Goal: Information Seeking & Learning: Check status

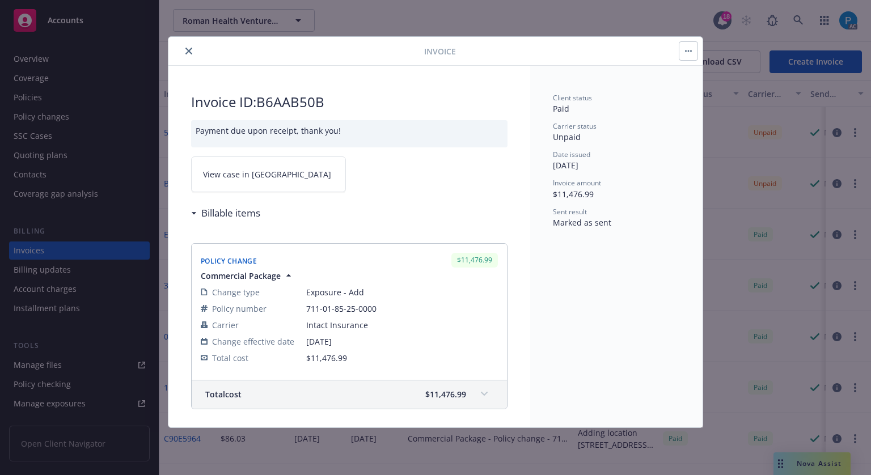
scroll to position [170, 0]
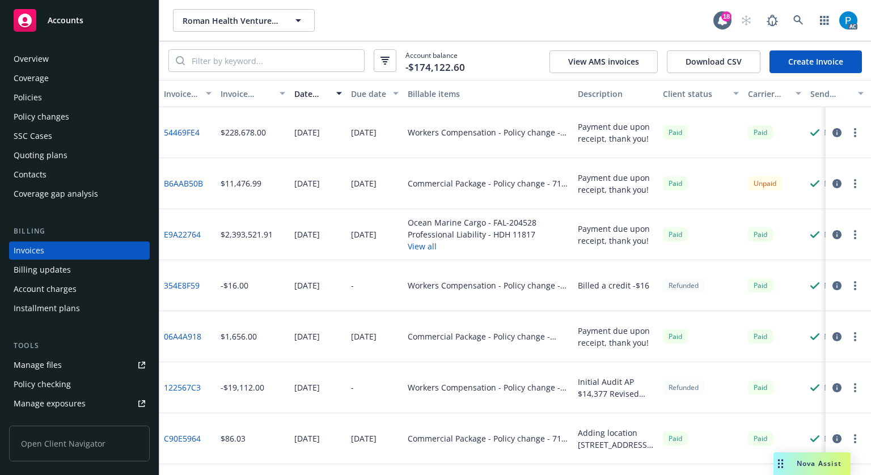
click at [112, 20] on div "Accounts" at bounding box center [80, 20] width 132 height 23
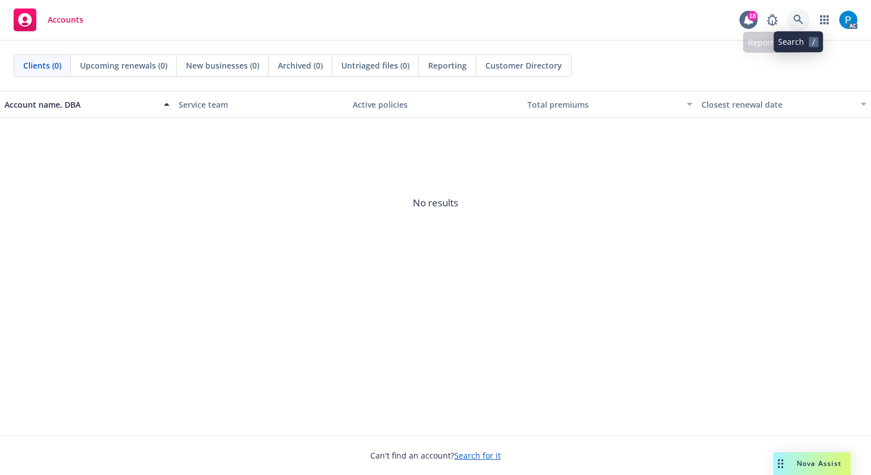
click at [798, 15] on icon at bounding box center [799, 20] width 10 height 10
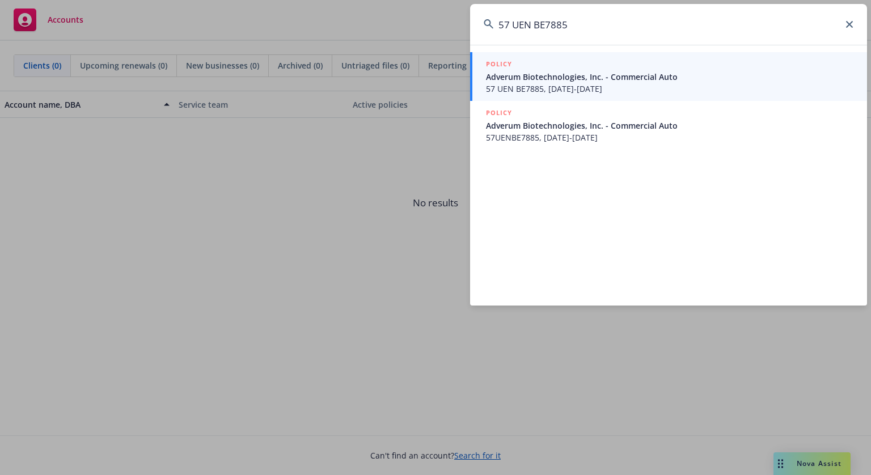
type input "57 UEN BE7885"
click at [575, 83] on span "57 UEN BE7885, [DATE]-[DATE]" at bounding box center [670, 89] width 368 height 12
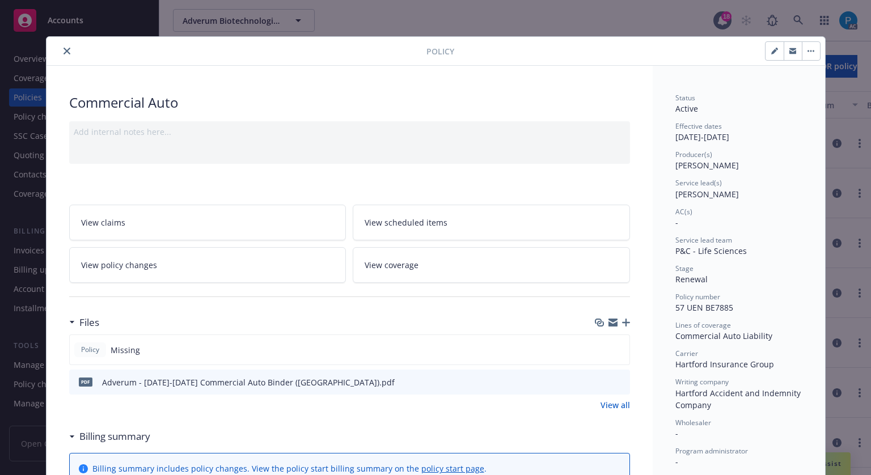
click at [64, 48] on icon "close" at bounding box center [67, 51] width 7 height 7
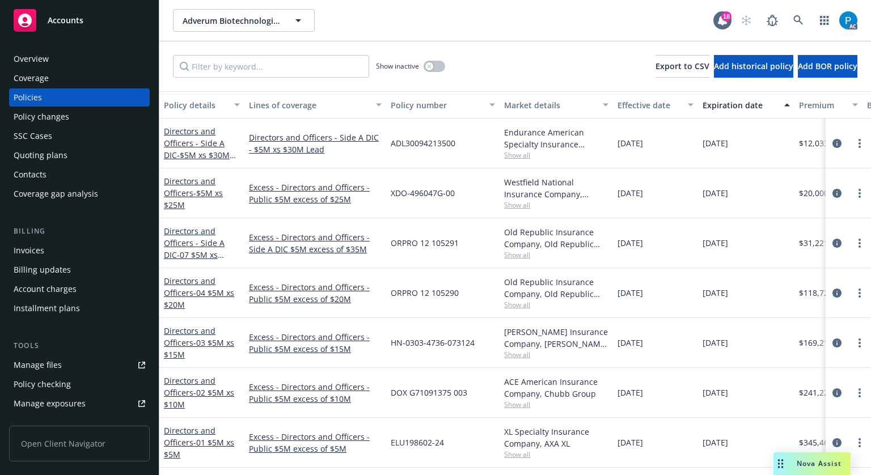
click at [55, 249] on div "Invoices" at bounding box center [80, 251] width 132 height 18
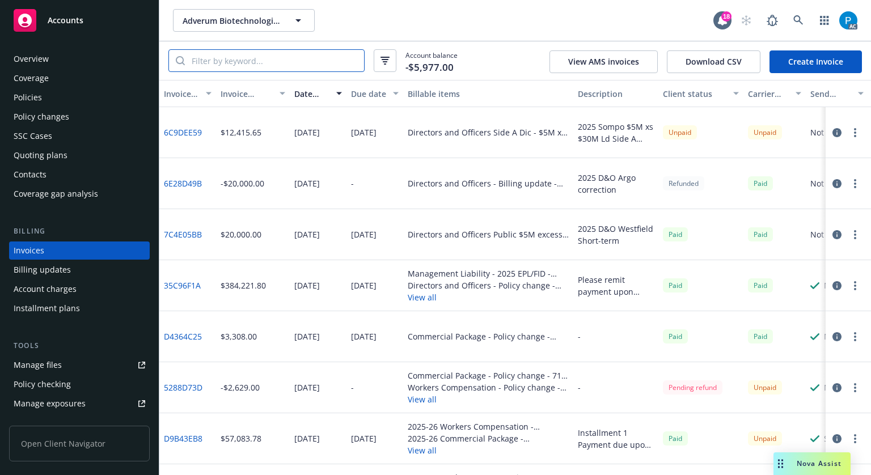
click at [296, 57] on input "search" at bounding box center [274, 61] width 179 height 22
paste input "57 UEN BE7885"
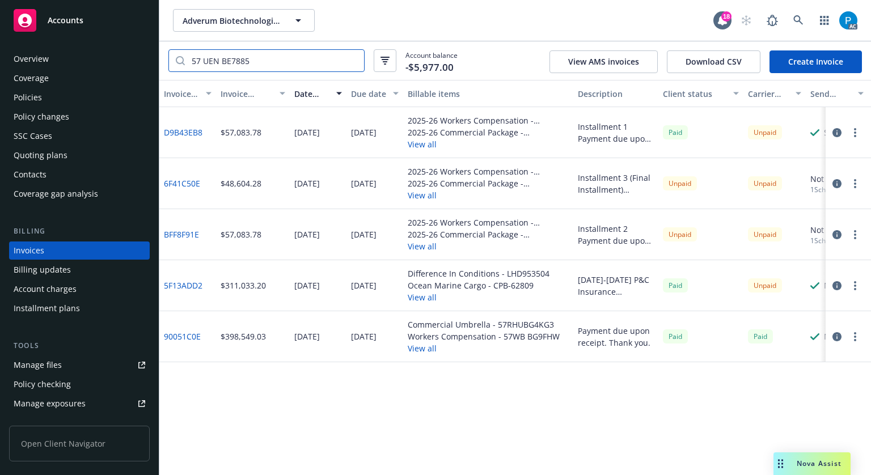
type input "57 UEN BE7885"
click at [95, 28] on div "Accounts" at bounding box center [80, 20] width 132 height 23
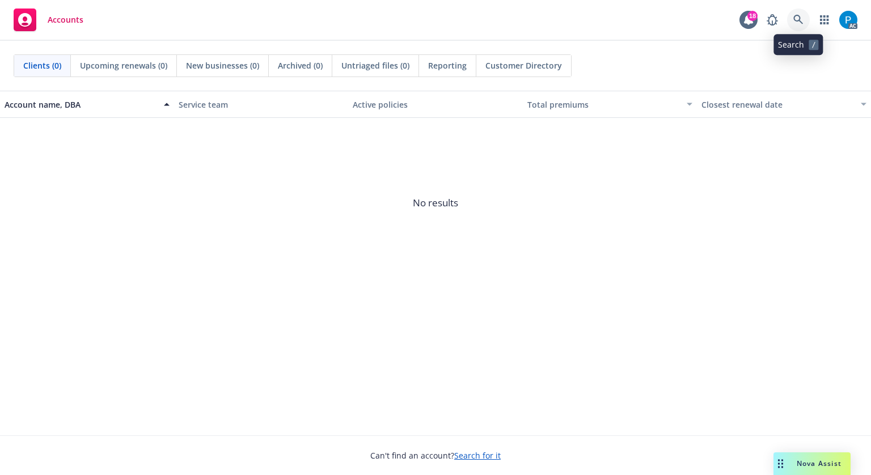
click at [796, 23] on icon at bounding box center [799, 20] width 10 height 10
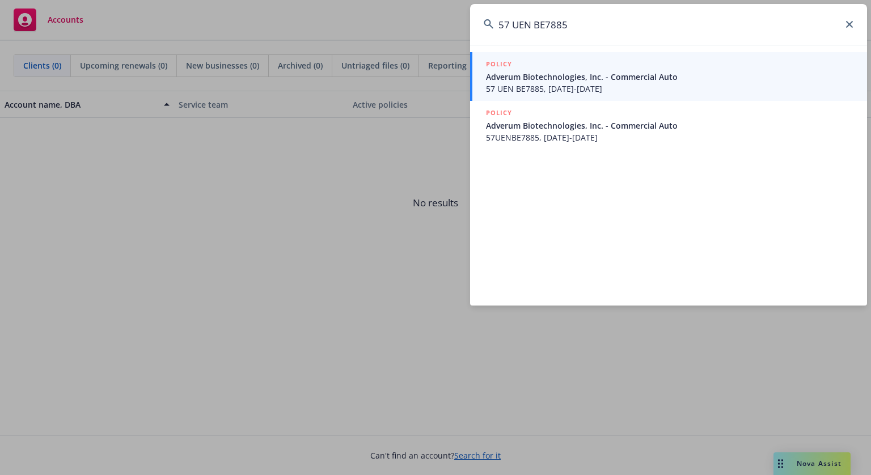
type input "57 UEN BE7885"
click at [586, 77] on span "Adverum Biotechnologies, Inc. - Commercial Auto" at bounding box center [670, 77] width 368 height 12
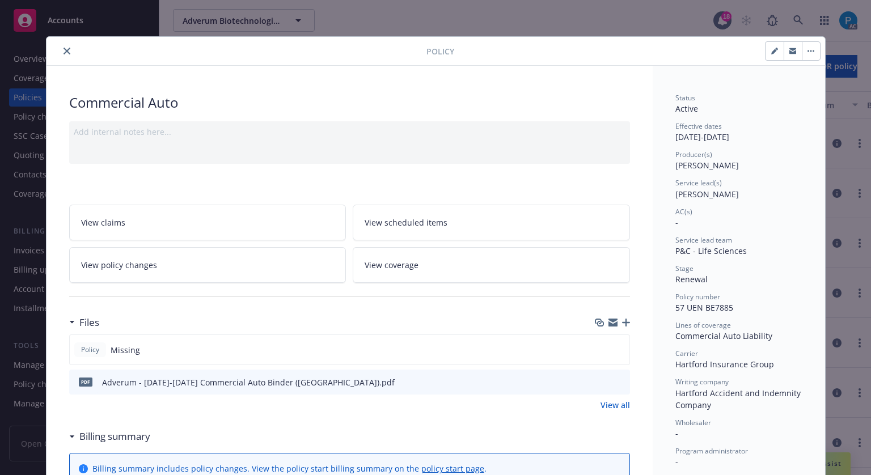
click at [64, 49] on icon "close" at bounding box center [67, 51] width 7 height 7
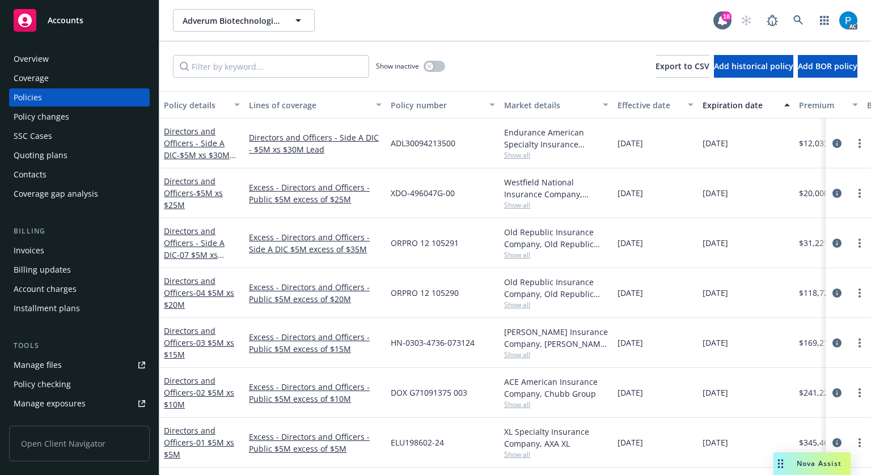
click at [38, 245] on div "Invoices" at bounding box center [29, 251] width 31 height 18
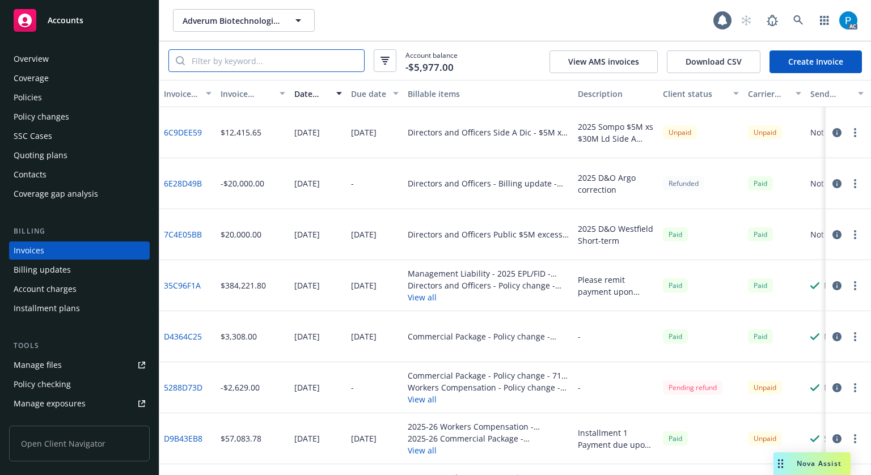
click at [255, 57] on input "search" at bounding box center [274, 61] width 179 height 22
paste input "57 UEN BE7885"
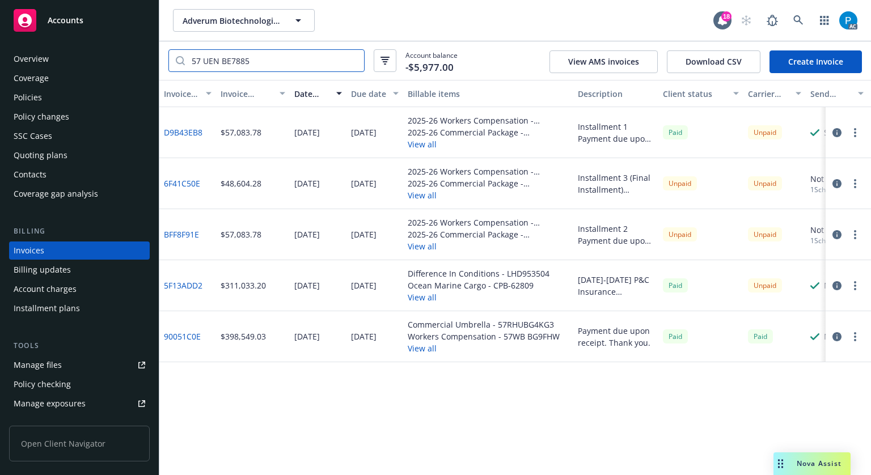
type input "57 UEN BE7885"
click at [839, 133] on icon "button" at bounding box center [837, 132] width 9 height 9
drag, startPoint x: 60, startPoint y: 96, endPoint x: 85, endPoint y: 95, distance: 25.0
click at [60, 96] on div "Policies" at bounding box center [80, 97] width 132 height 18
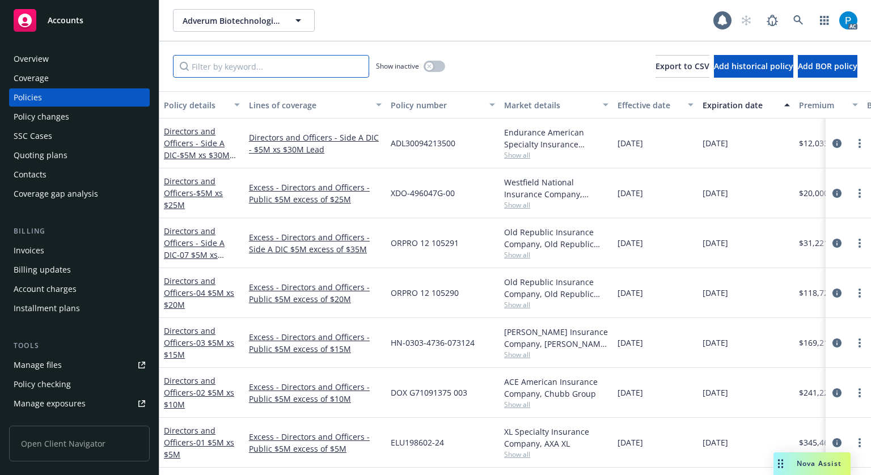
click at [290, 60] on input "Filter by keyword..." at bounding box center [271, 66] width 196 height 23
paste input "57WB BG9FHW"
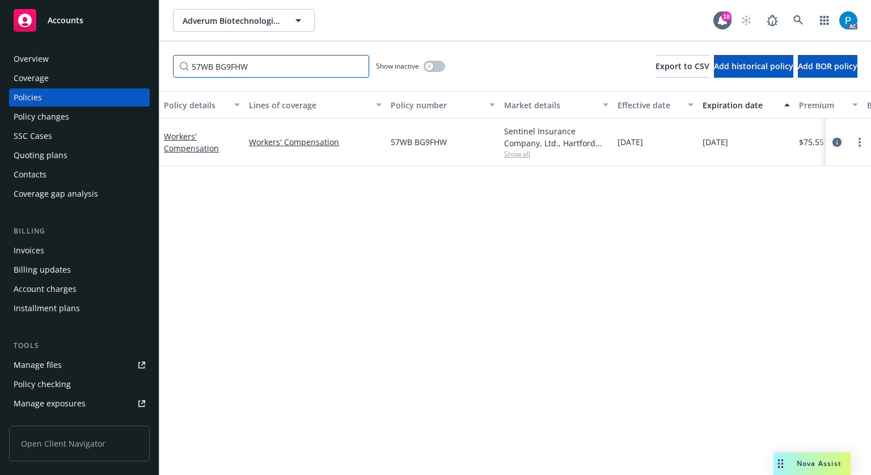
type input "57WB BG9FHW"
click at [833, 139] on icon "circleInformation" at bounding box center [837, 142] width 9 height 9
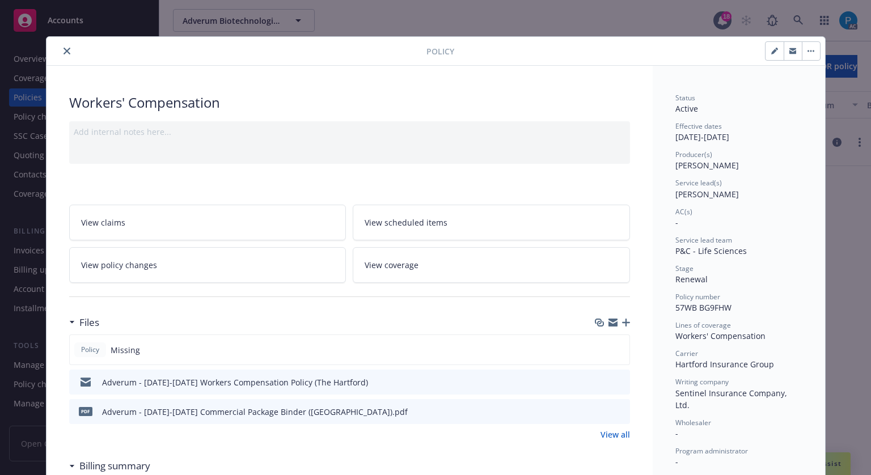
click at [61, 45] on button "close" at bounding box center [67, 51] width 14 height 14
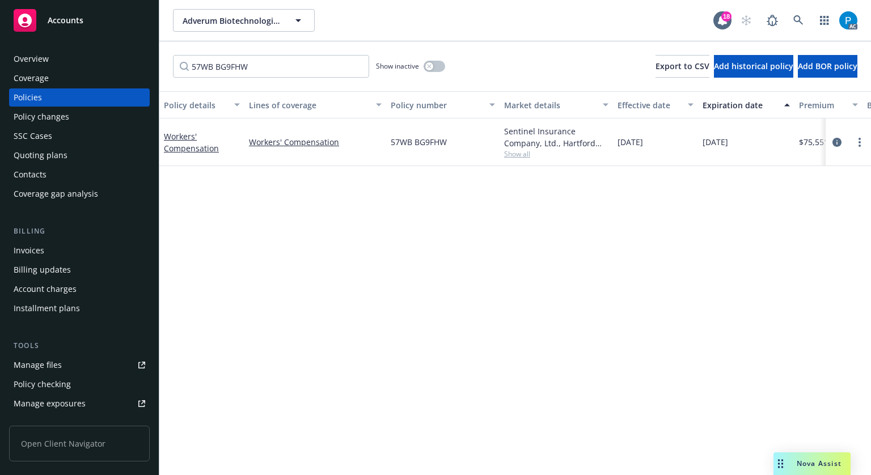
click at [79, 8] on link "Accounts" at bounding box center [79, 21] width 141 height 32
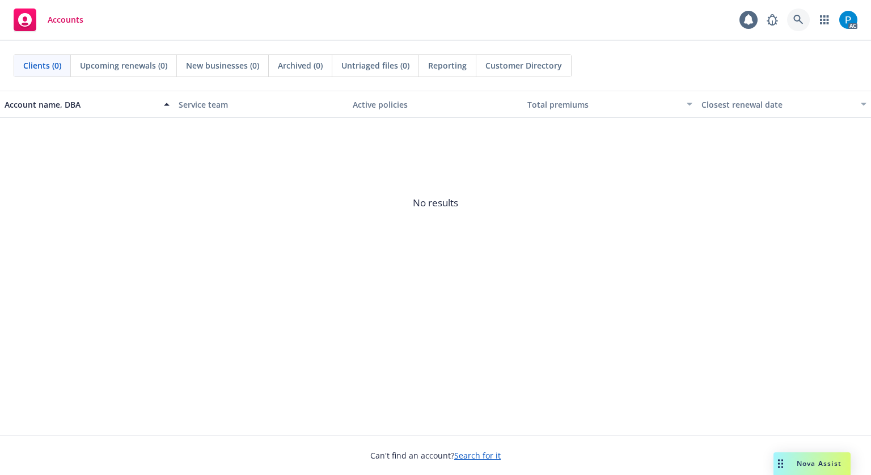
click at [798, 14] on link at bounding box center [798, 20] width 23 height 23
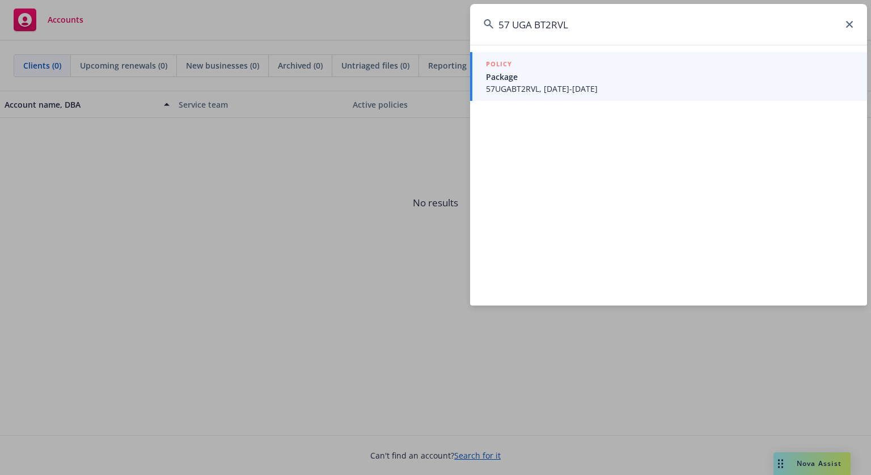
click at [520, 27] on input "57 UGA BT2RVL" at bounding box center [668, 24] width 397 height 41
type input "57UGABT2RVL"
click at [536, 74] on span "Package" at bounding box center [670, 77] width 368 height 12
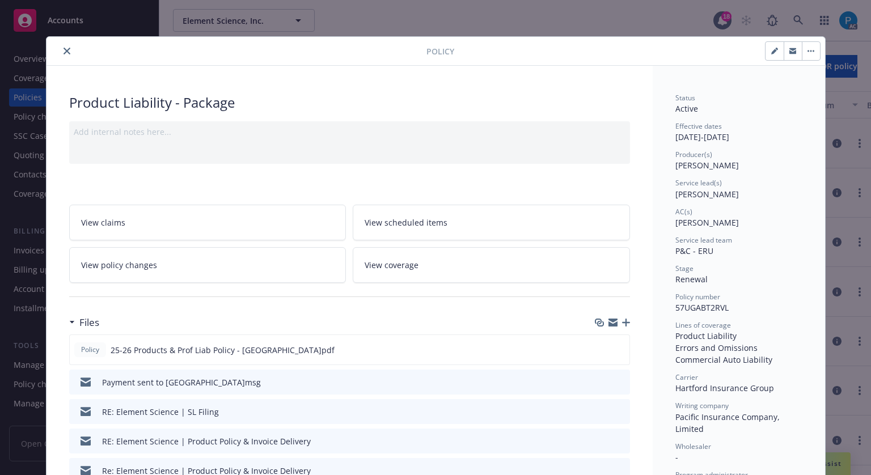
click at [64, 50] on icon "close" at bounding box center [67, 51] width 7 height 7
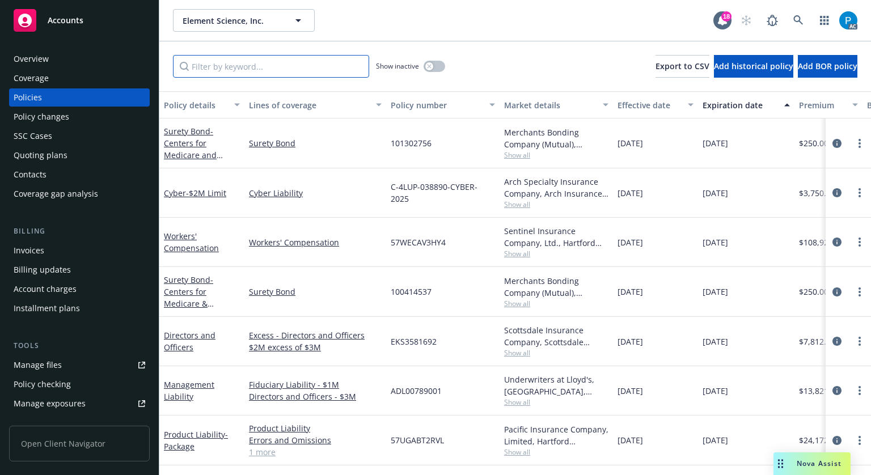
click at [227, 63] on input "Filter by keyword..." at bounding box center [271, 66] width 196 height 23
paste input "57UGABT2RVL"
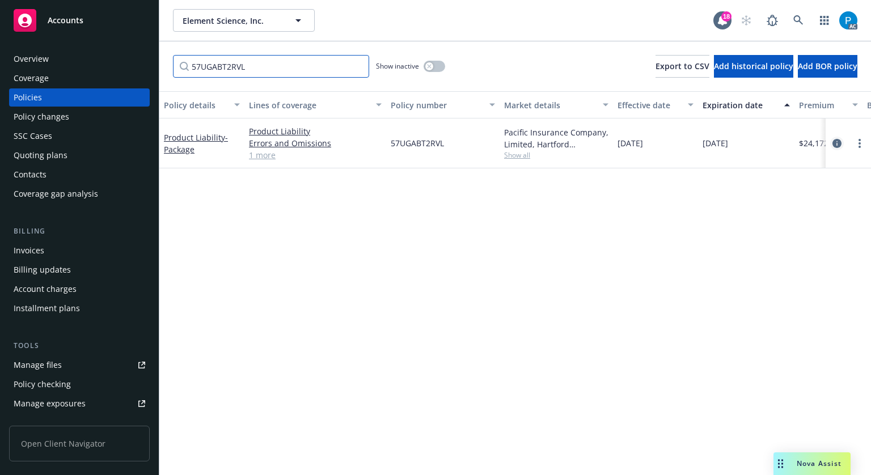
type input "57UGABT2RVL"
click at [833, 142] on icon "circleInformation" at bounding box center [837, 143] width 9 height 9
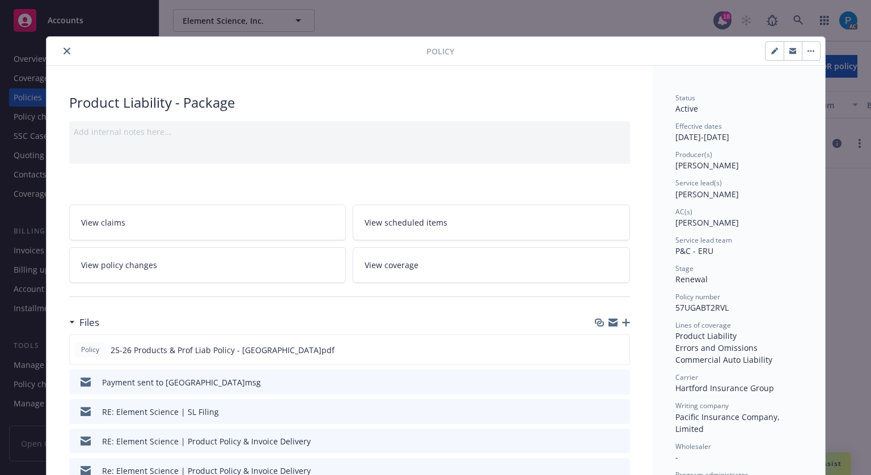
click at [64, 52] on icon "close" at bounding box center [67, 51] width 7 height 7
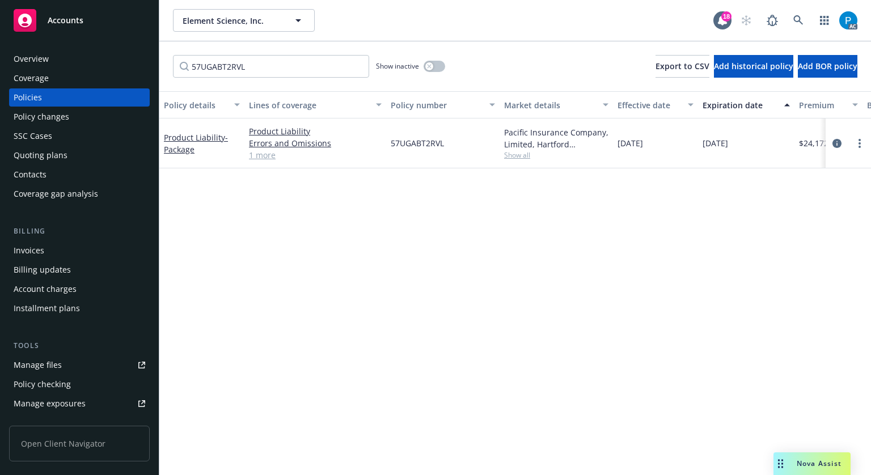
click at [98, 22] on div "Accounts" at bounding box center [80, 20] width 132 height 23
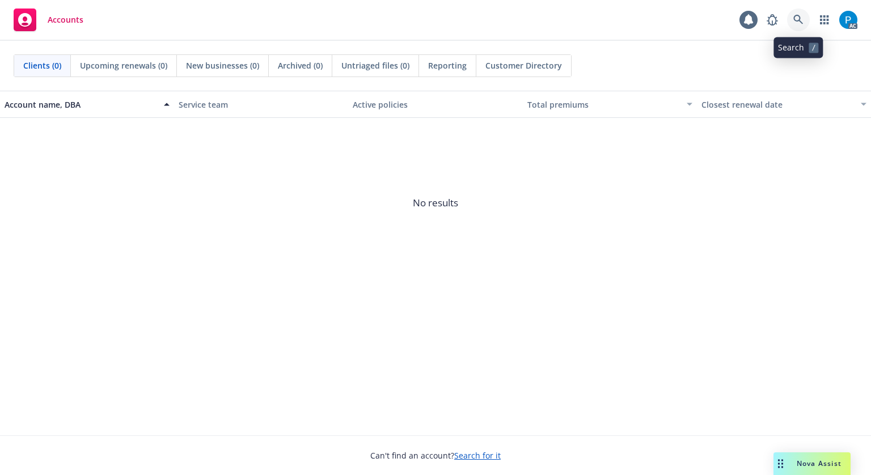
click at [801, 20] on icon at bounding box center [799, 20] width 10 height 10
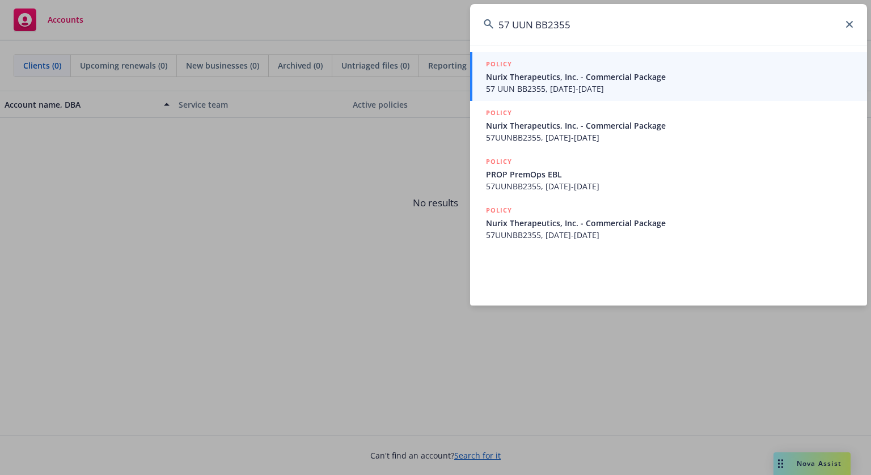
click at [513, 24] on input "57 UUN BB2355" at bounding box center [668, 24] width 397 height 41
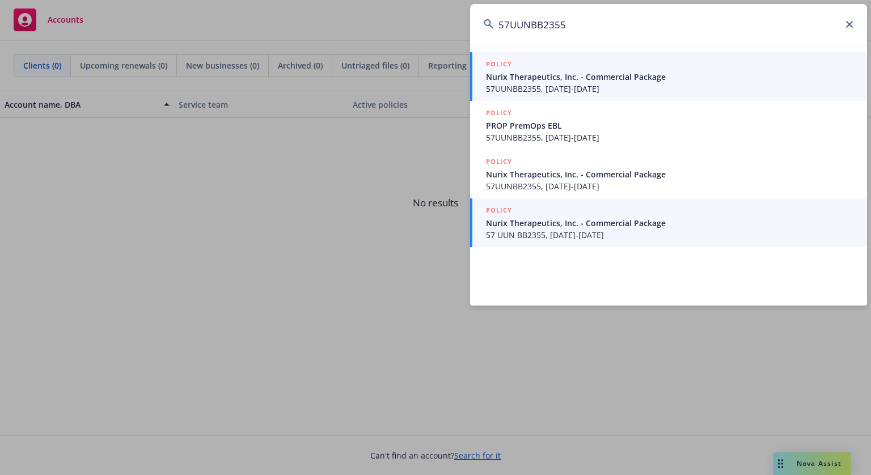
type input "57UUNBB2355"
click at [583, 222] on span "Nurix Therapeutics, Inc. - Commercial Package" at bounding box center [670, 223] width 368 height 12
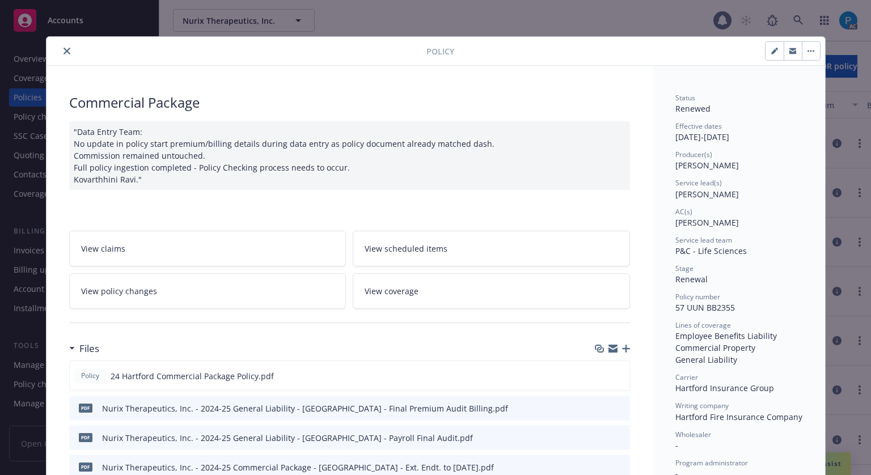
click at [64, 50] on icon "close" at bounding box center [67, 51] width 7 height 7
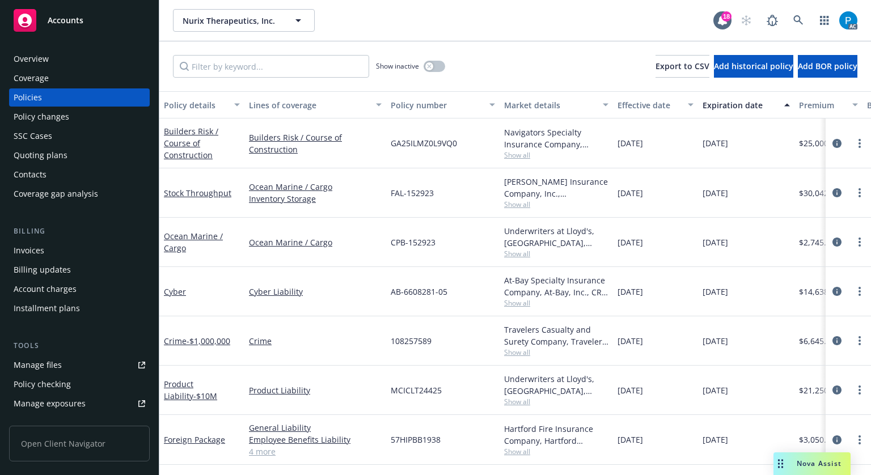
click at [42, 251] on div "Invoices" at bounding box center [29, 251] width 31 height 18
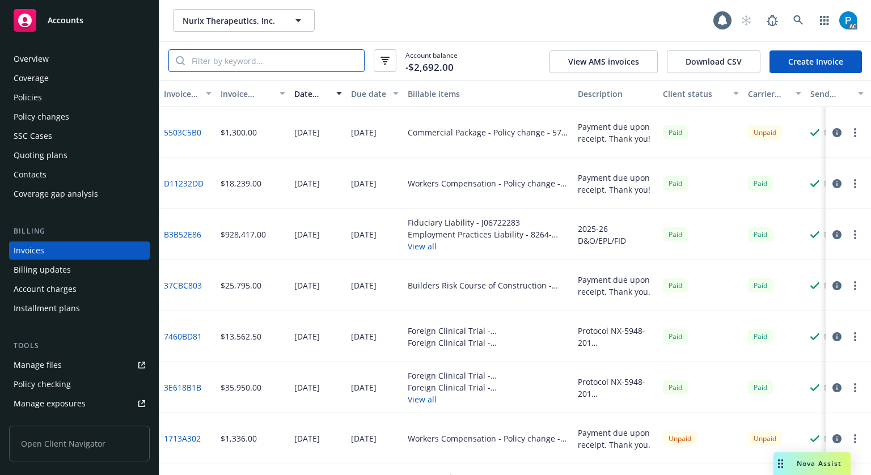
click at [270, 61] on input "search" at bounding box center [274, 61] width 179 height 22
paste input "57UUNBB2355"
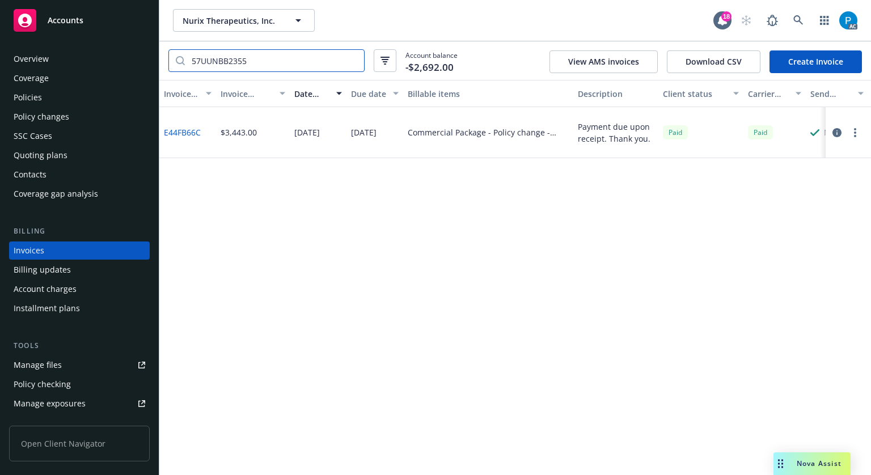
click at [200, 61] on input "57UUNBB2355" at bounding box center [274, 61] width 179 height 22
click at [219, 61] on input "57 UUNBB2355" at bounding box center [274, 61] width 179 height 22
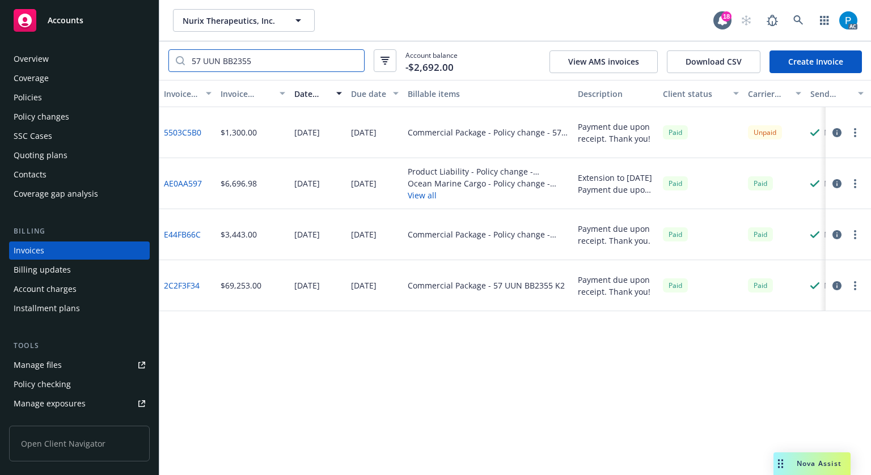
click at [278, 57] on input "57 UUN BB2355" at bounding box center [274, 61] width 179 height 22
paste input "search"
type input "57 UUN BB2355"
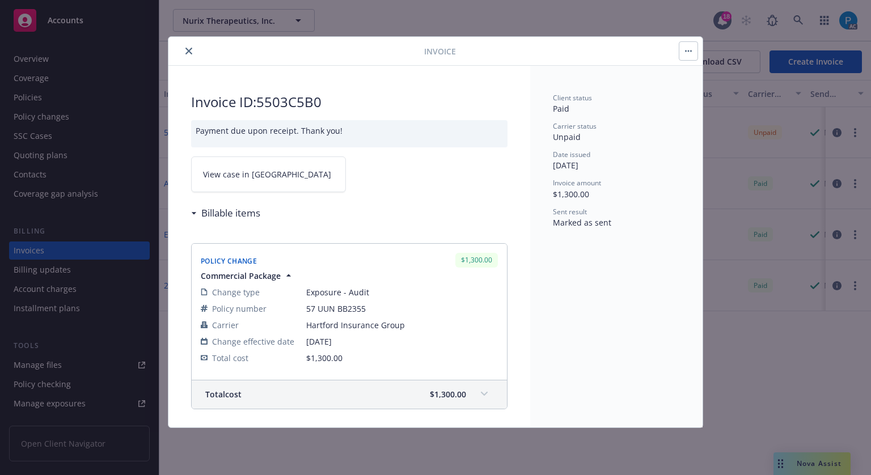
click at [269, 182] on link "View case in [GEOGRAPHIC_DATA]" at bounding box center [268, 175] width 155 height 36
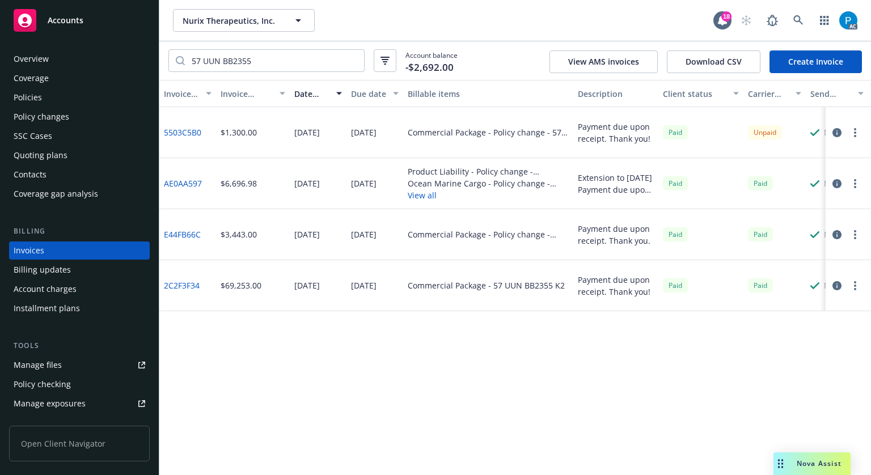
click at [85, 20] on div "Accounts" at bounding box center [80, 20] width 132 height 23
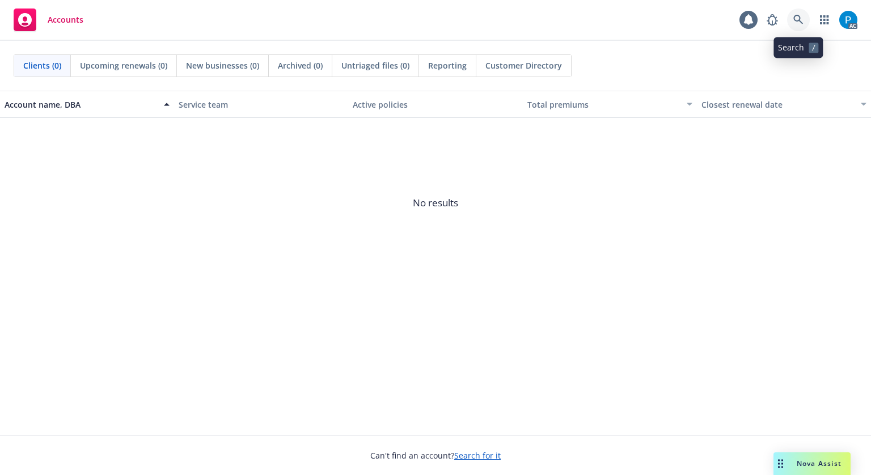
click at [801, 16] on icon at bounding box center [799, 20] width 10 height 10
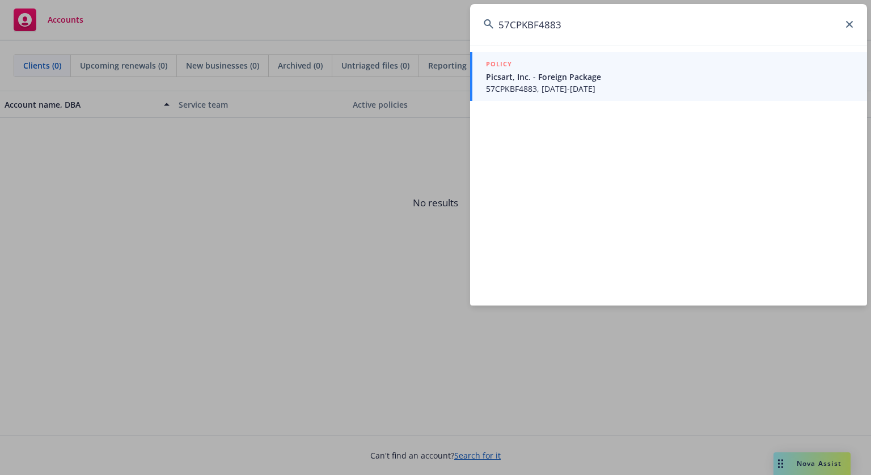
type input "57CPKBF4883"
click at [568, 75] on span "Picsart, Inc. - Foreign Package" at bounding box center [670, 77] width 368 height 12
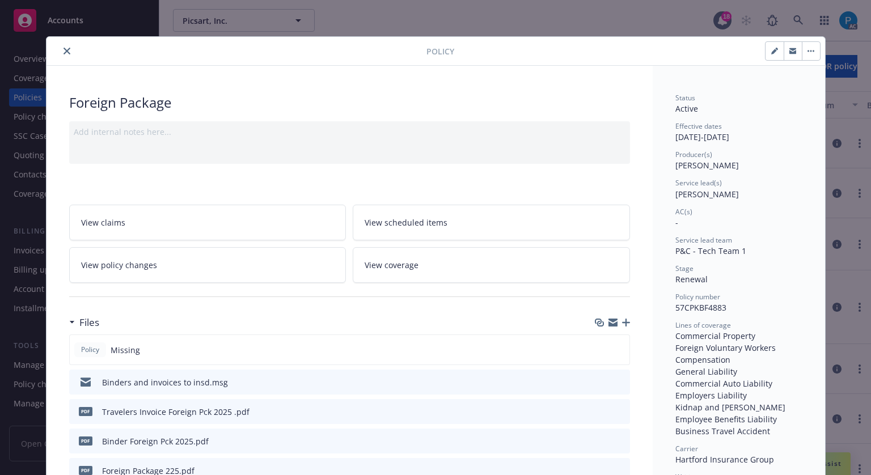
click at [66, 52] on button "close" at bounding box center [67, 51] width 14 height 14
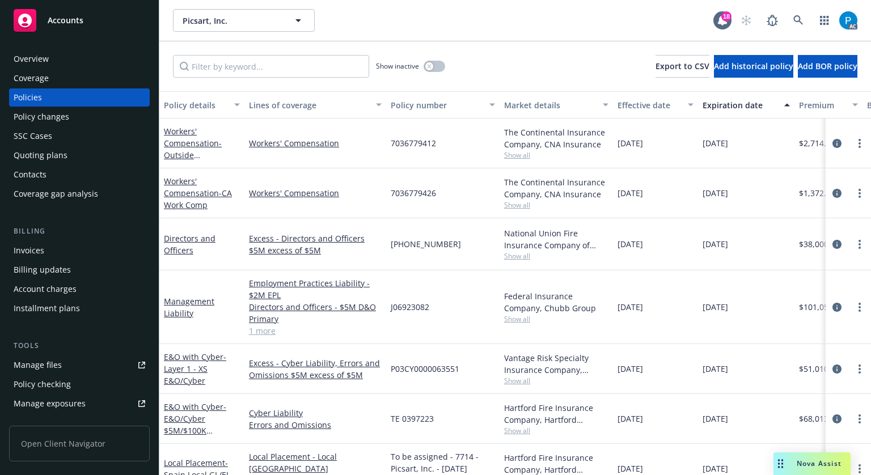
click at [49, 246] on div "Invoices" at bounding box center [80, 251] width 132 height 18
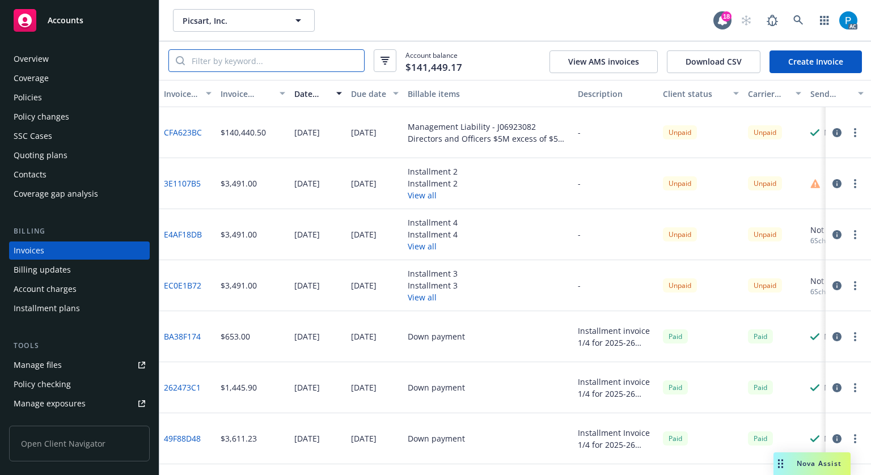
click at [241, 58] on input "search" at bounding box center [274, 61] width 179 height 22
paste input "57CPKBF4883"
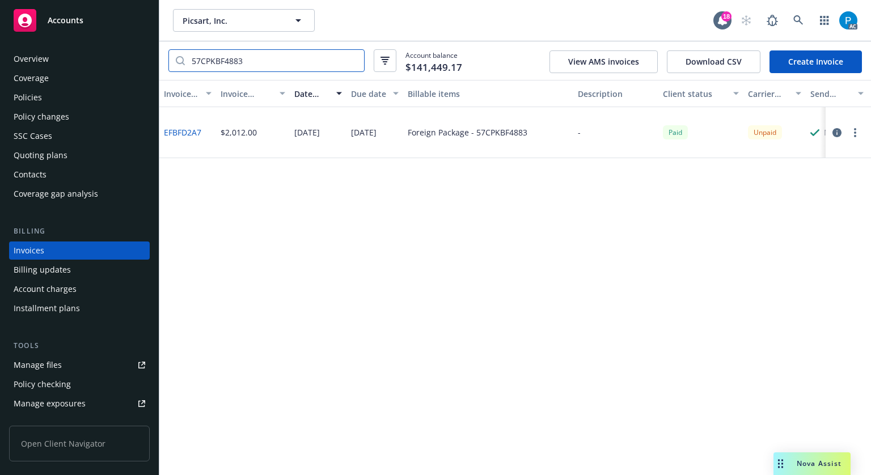
type input "57CPKBF4883"
click at [837, 132] on icon "button" at bounding box center [837, 132] width 9 height 9
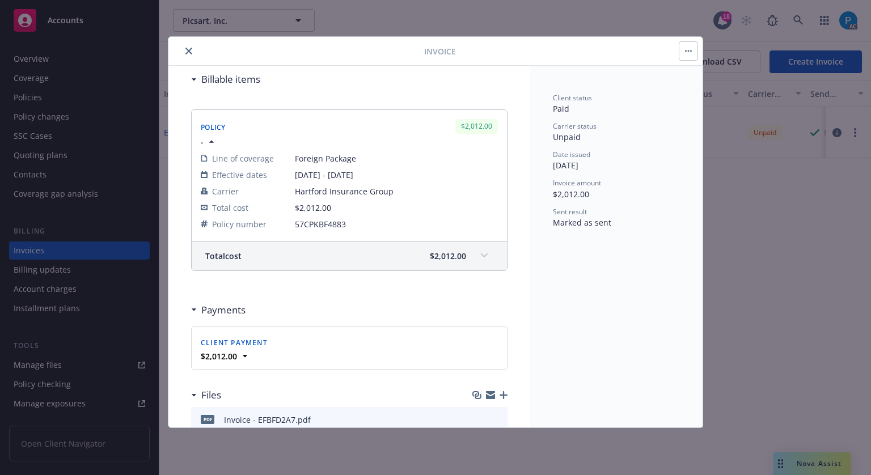
scroll to position [11, 0]
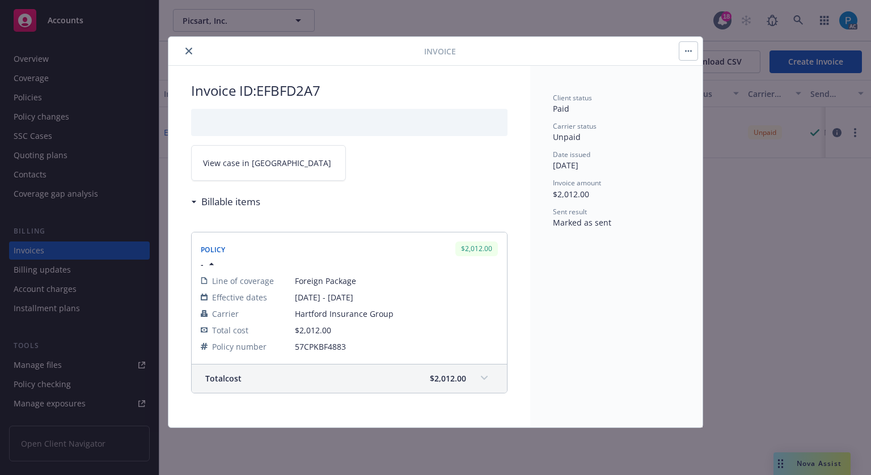
click at [288, 166] on link "View case in [GEOGRAPHIC_DATA]" at bounding box center [268, 163] width 155 height 36
click at [188, 52] on icon "close" at bounding box center [188, 51] width 7 height 7
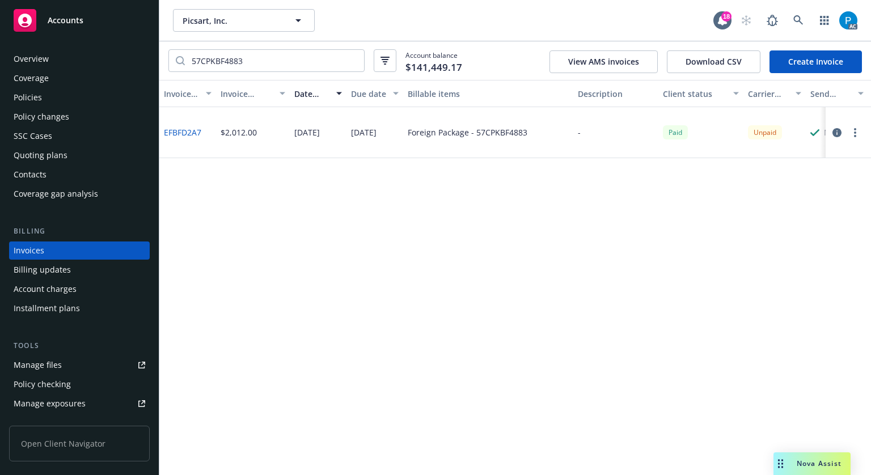
click at [85, 27] on div "Accounts" at bounding box center [80, 20] width 132 height 23
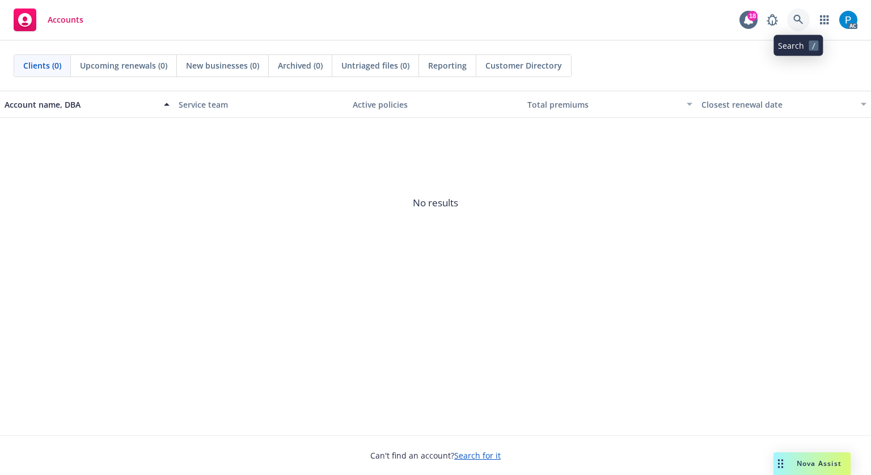
click at [801, 14] on link at bounding box center [798, 20] width 23 height 23
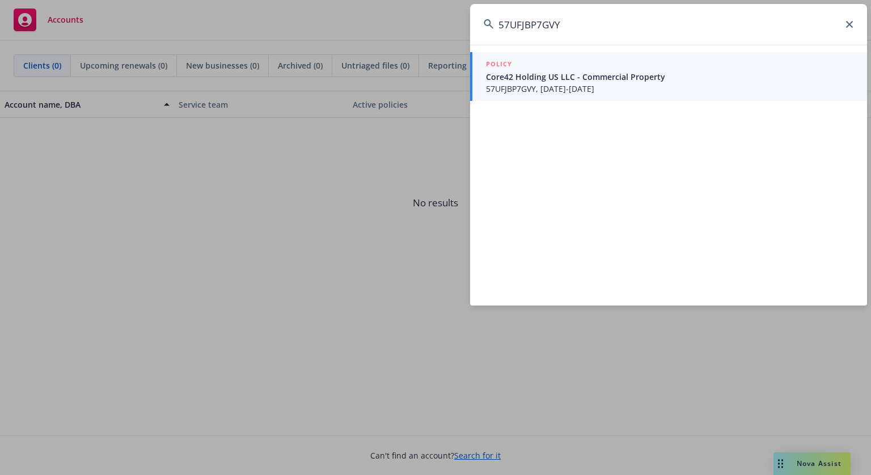
type input "57UFJBP7GVY"
click at [558, 68] on div "POLICY" at bounding box center [670, 64] width 368 height 12
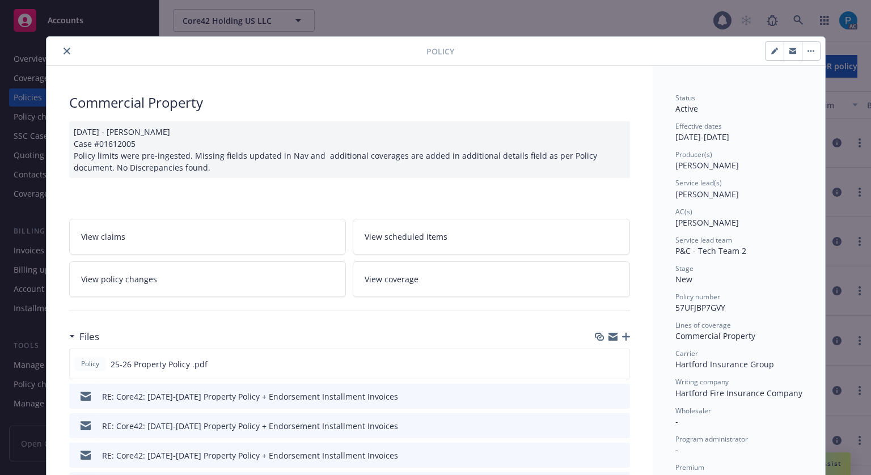
click at [68, 49] on button "close" at bounding box center [67, 51] width 14 height 14
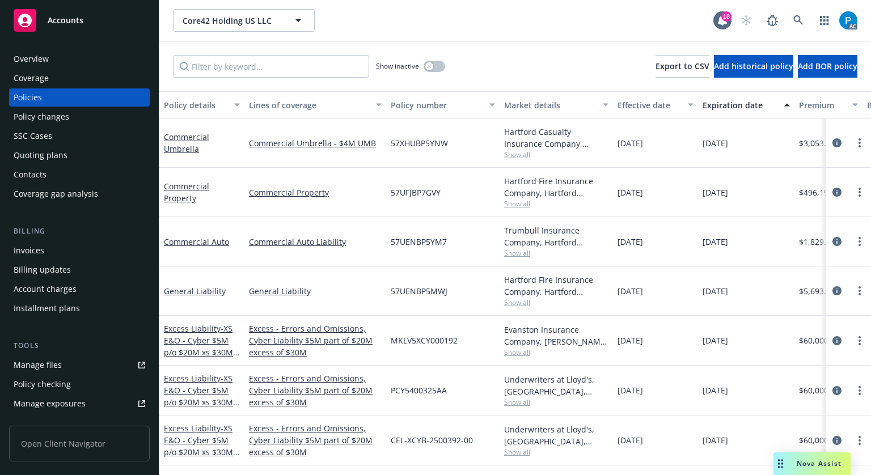
click at [39, 239] on div "Billing Invoices Billing updates Account charges Installment plans" at bounding box center [79, 272] width 141 height 92
click at [40, 247] on div "Invoices" at bounding box center [29, 251] width 31 height 18
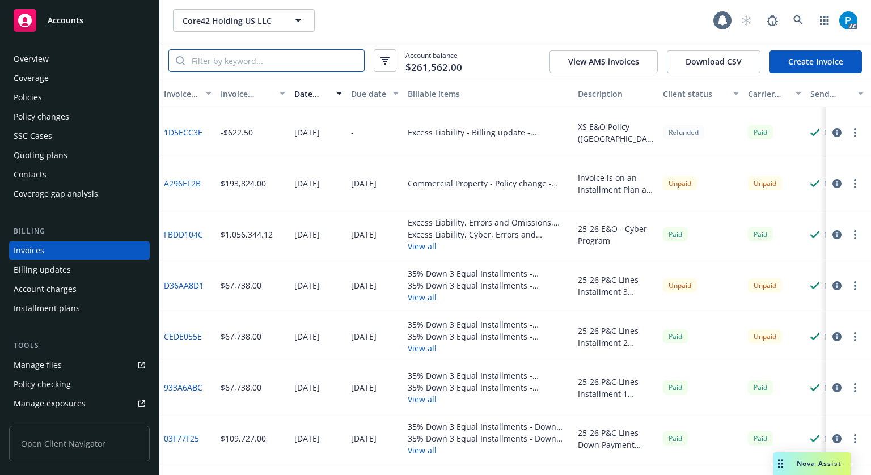
click at [226, 62] on input "search" at bounding box center [274, 61] width 179 height 22
paste input "57UFJBP7GVY"
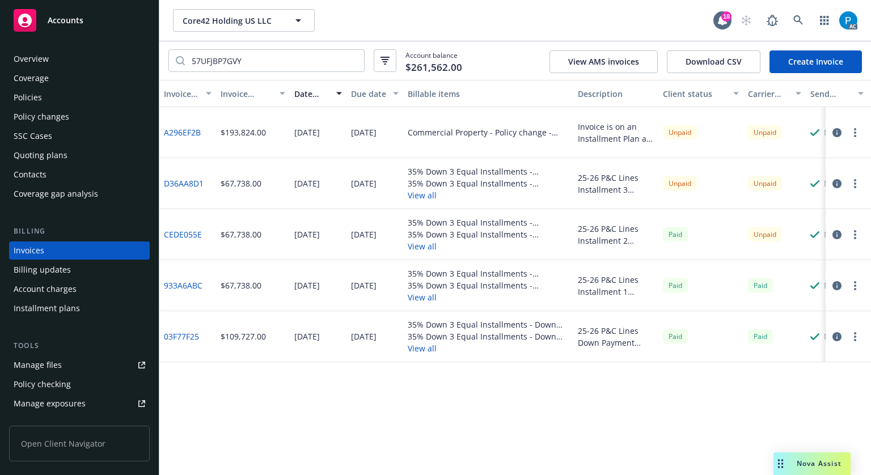
click at [837, 235] on icon "button" at bounding box center [837, 234] width 9 height 9
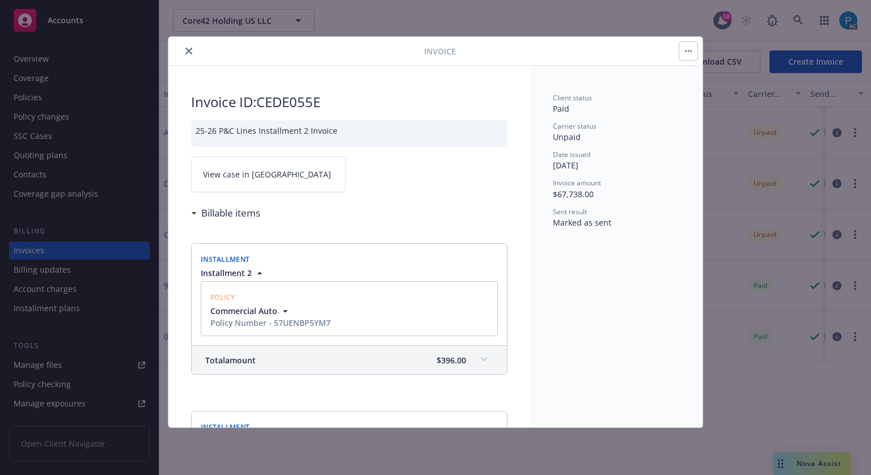
click at [193, 48] on button "close" at bounding box center [189, 51] width 14 height 14
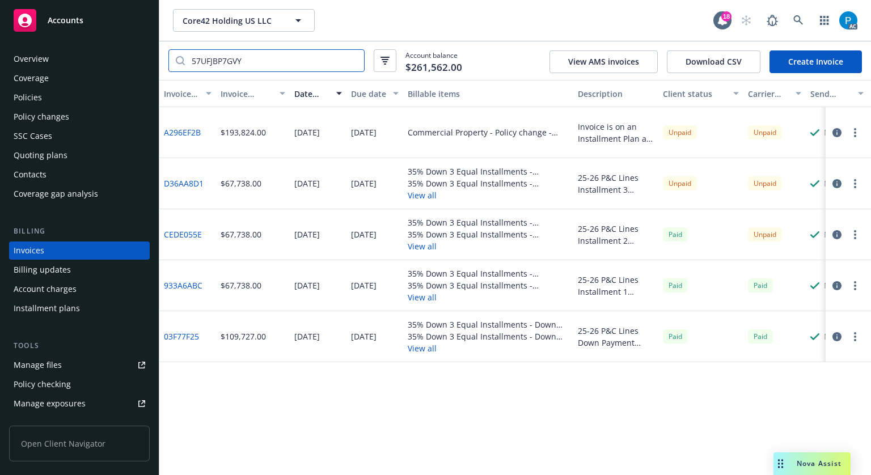
click at [244, 61] on input "57UFJBP7GVY" at bounding box center [274, 61] width 179 height 22
paste input "A296EF2B"
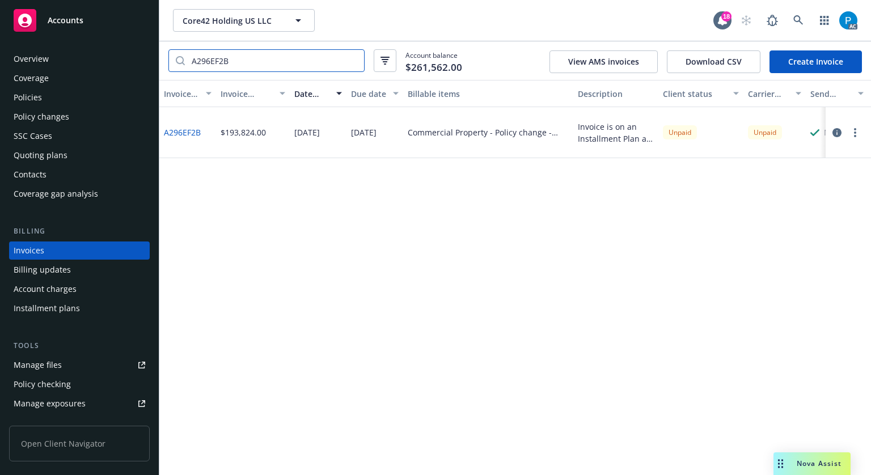
type input "A296EF2B"
click at [835, 132] on icon "button" at bounding box center [837, 132] width 9 height 9
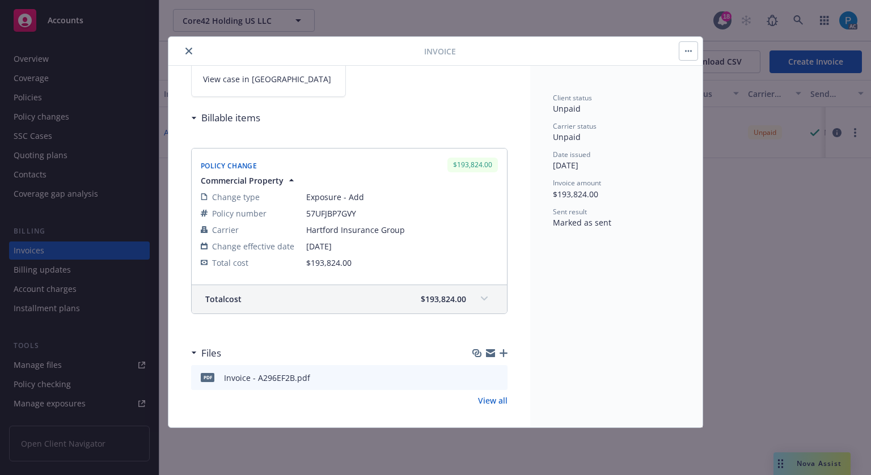
scroll to position [130, 0]
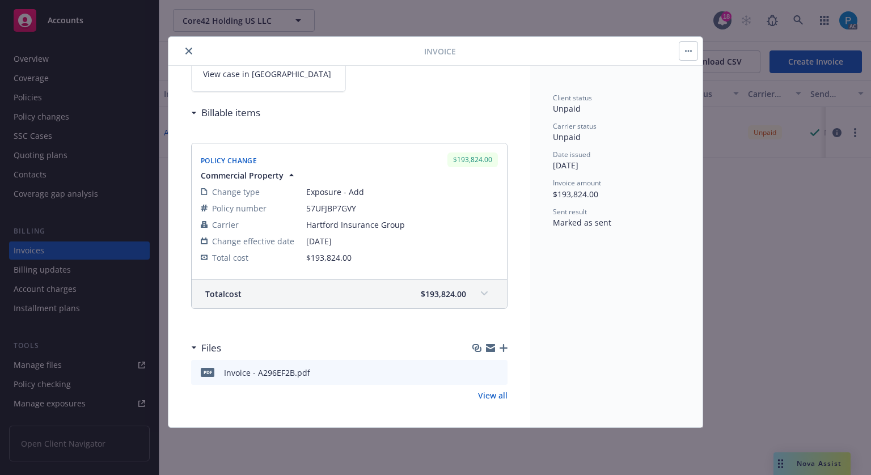
click at [455, 297] on span "$193,824.00" at bounding box center [443, 294] width 45 height 12
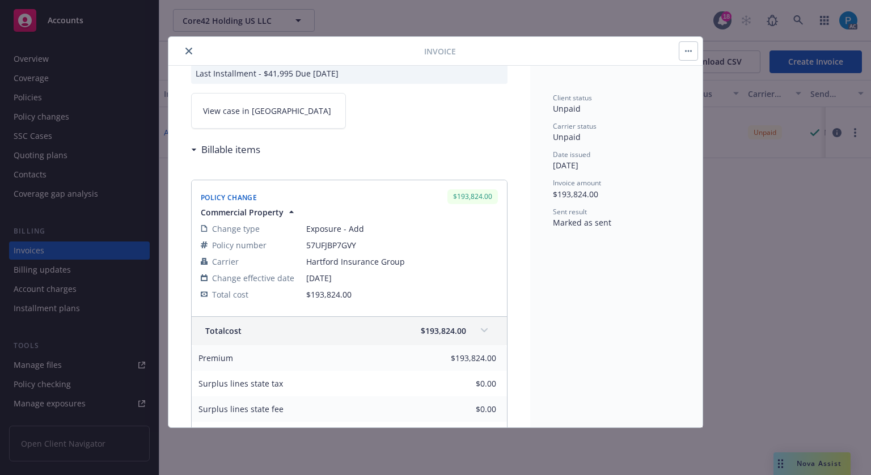
scroll to position [73, 0]
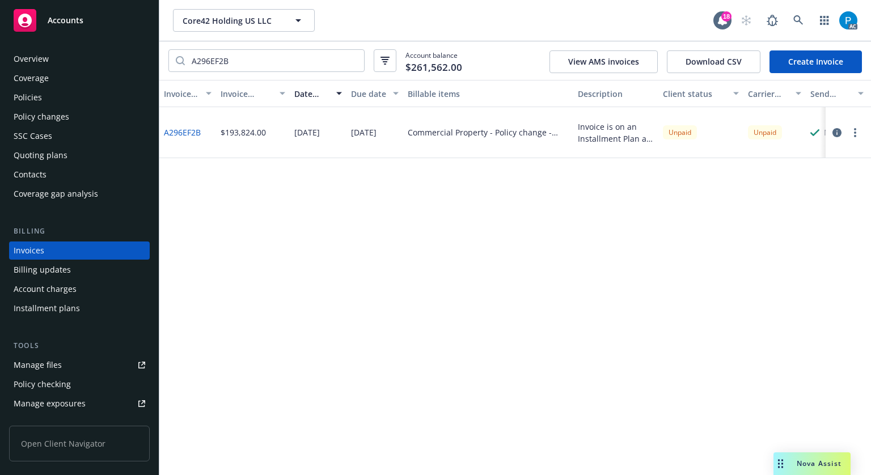
click at [121, 18] on div "Accounts" at bounding box center [80, 20] width 132 height 23
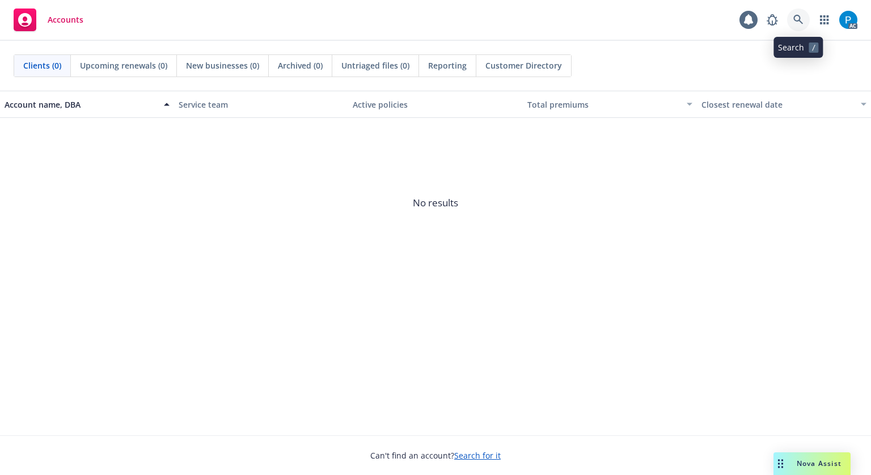
click at [803, 22] on icon at bounding box center [799, 20] width 10 height 10
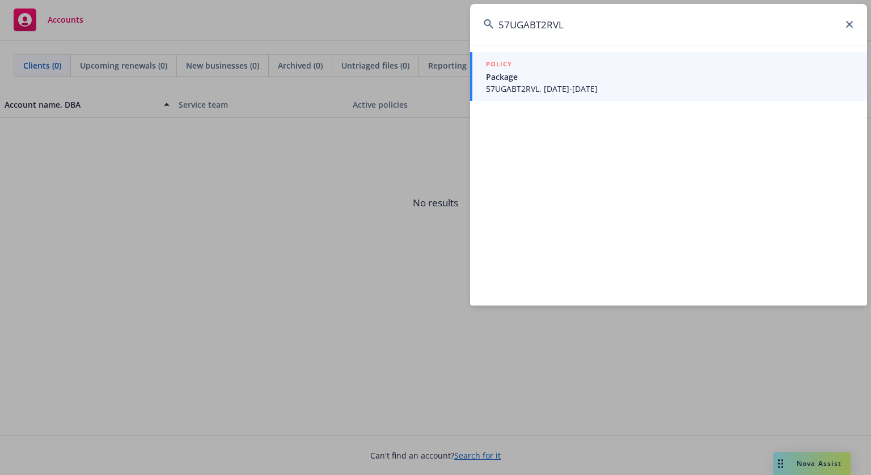
type input "57UGABT2RVL"
click at [560, 85] on span "57UGABT2RVL, [DATE]-[DATE]" at bounding box center [670, 89] width 368 height 12
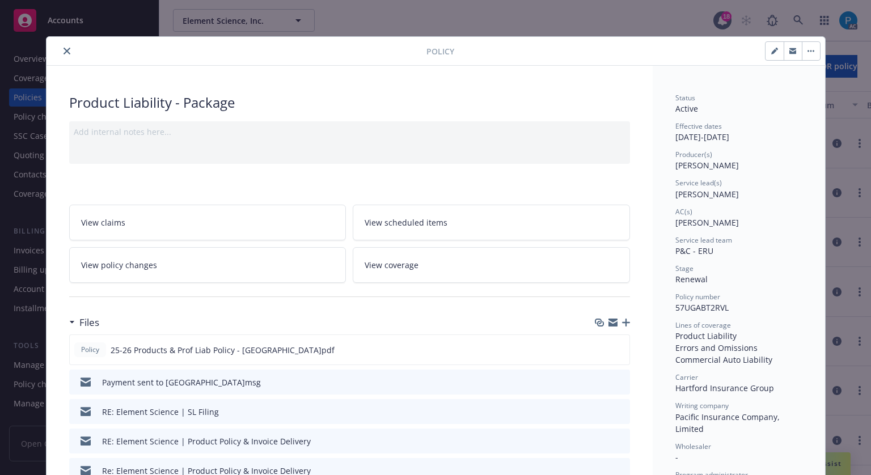
click at [64, 48] on icon "close" at bounding box center [67, 51] width 7 height 7
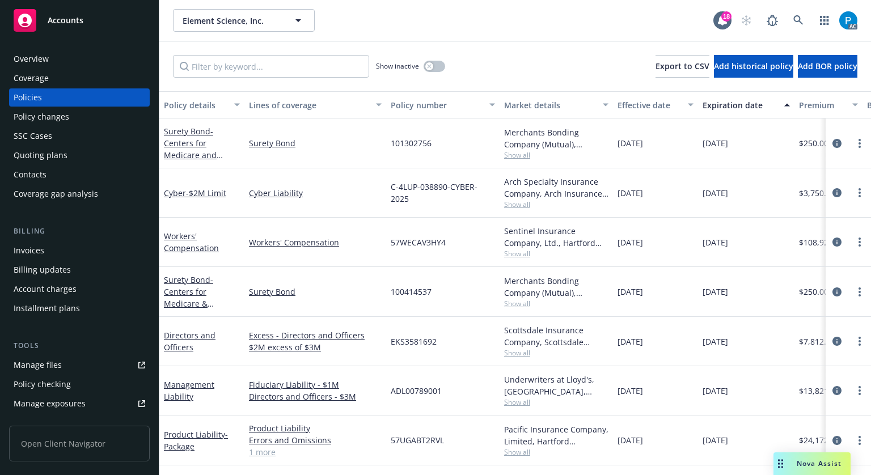
click at [52, 250] on div "Invoices" at bounding box center [80, 251] width 132 height 18
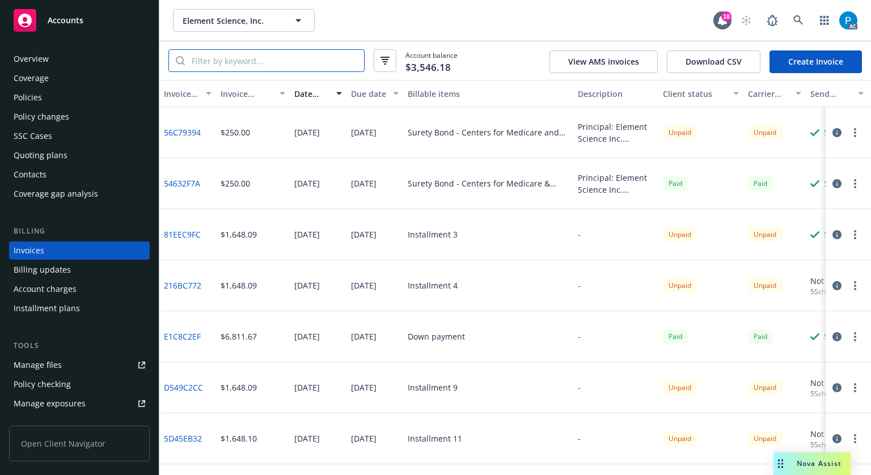
click at [264, 61] on input "search" at bounding box center [274, 61] width 179 height 22
paste input "57UGABT2RVL"
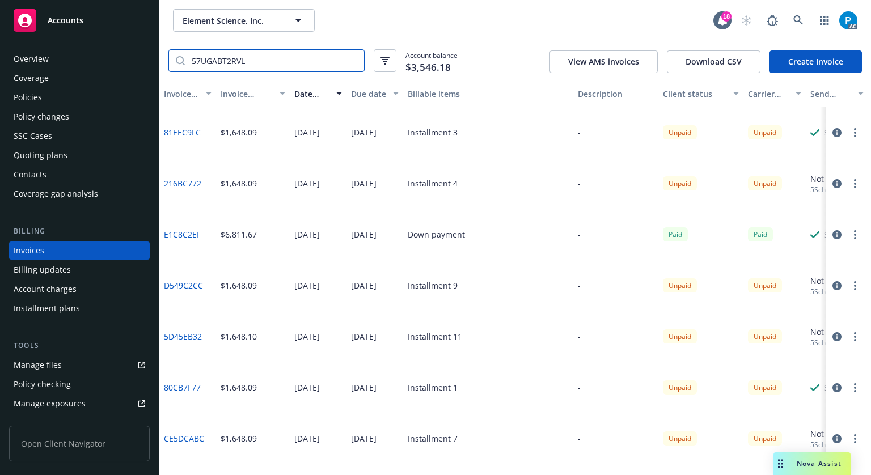
click at [272, 65] on input "57UGABT2RVL" at bounding box center [274, 61] width 179 height 22
paste input "31CAF7F6"
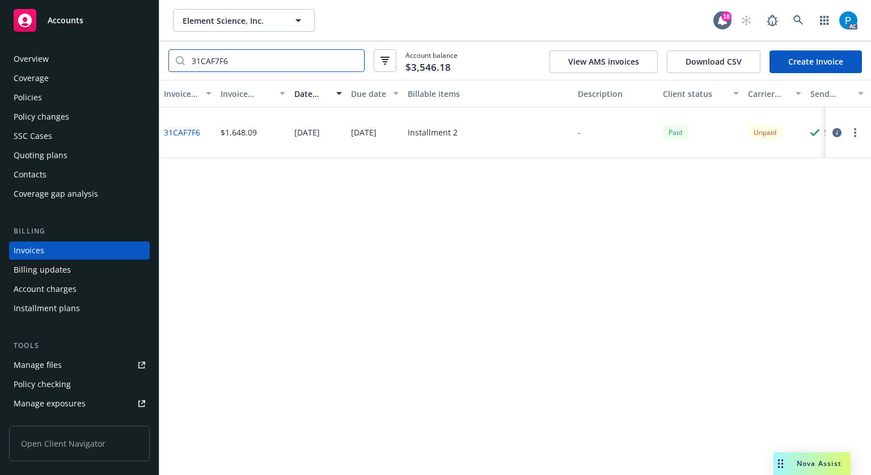
type input "31CAF7F6"
click at [840, 132] on icon "button" at bounding box center [837, 132] width 9 height 9
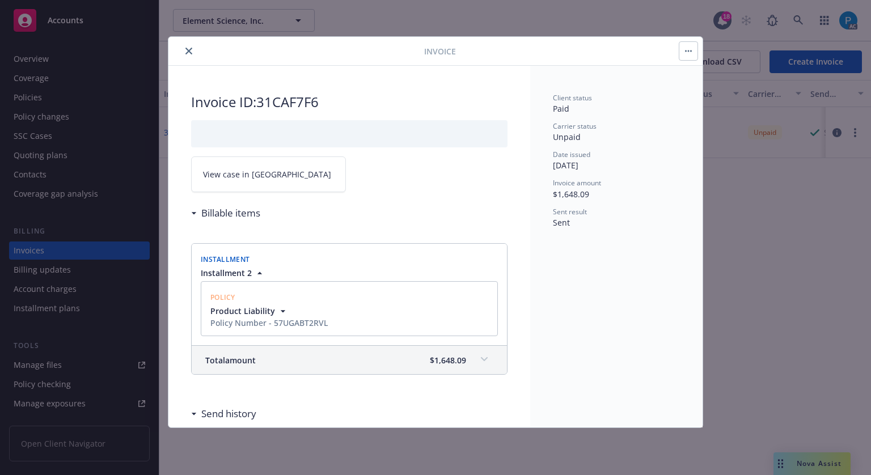
click at [281, 180] on link "View case in [GEOGRAPHIC_DATA]" at bounding box center [268, 175] width 155 height 36
